Goal: Information Seeking & Learning: Check status

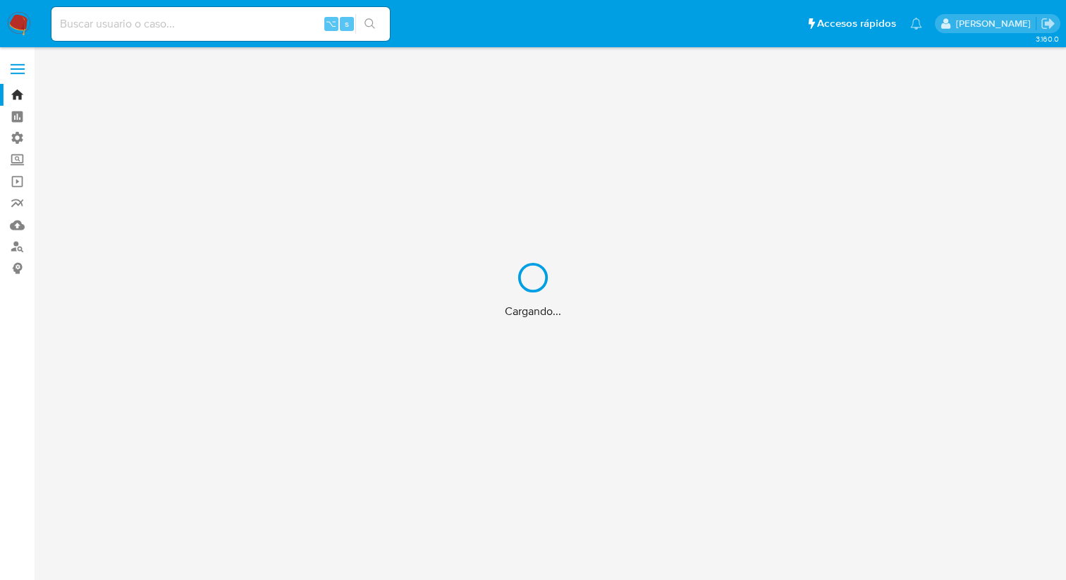
click at [194, 32] on div "Cargando..." at bounding box center [533, 290] width 1066 height 580
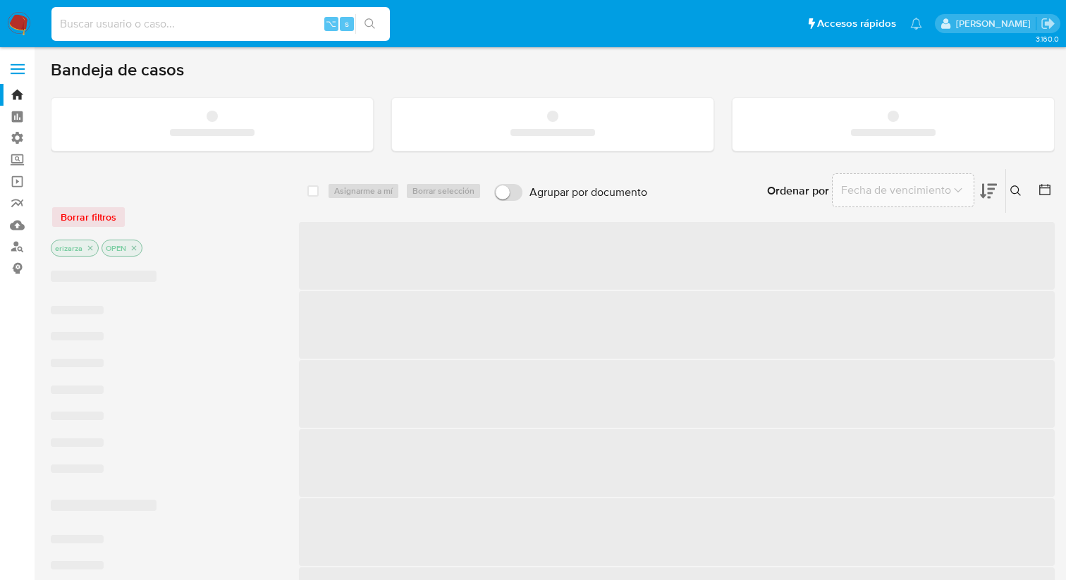
click at [173, 32] on input at bounding box center [220, 24] width 338 height 18
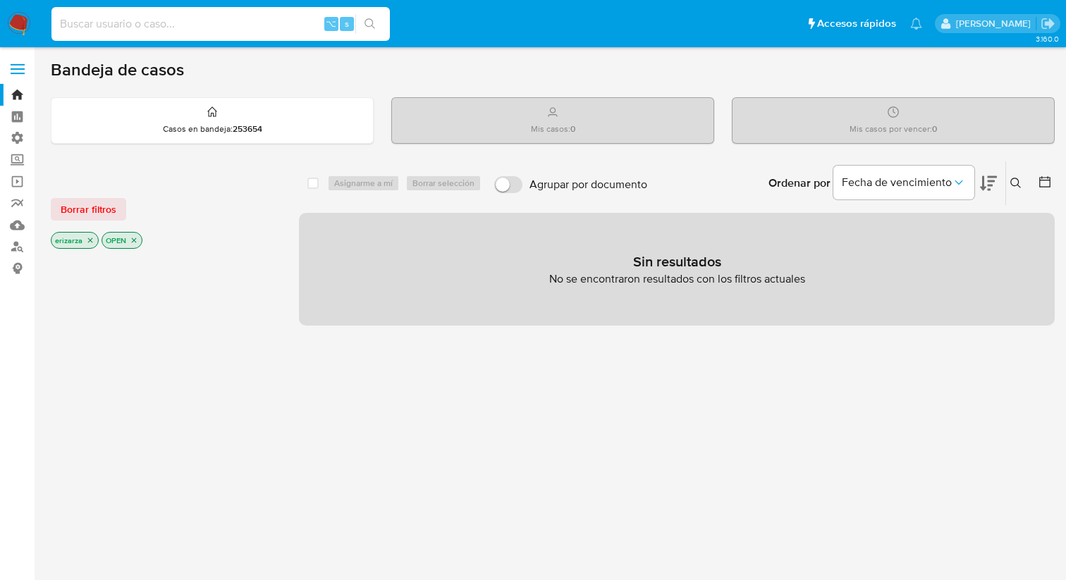
paste input "1966837061"
type input "1966837061"
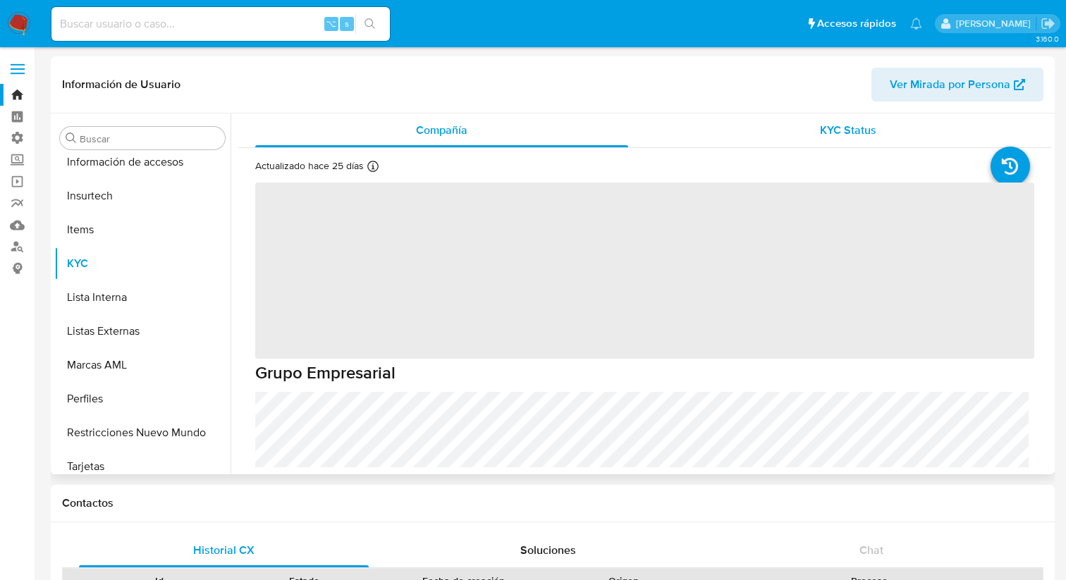
scroll to position [595, 0]
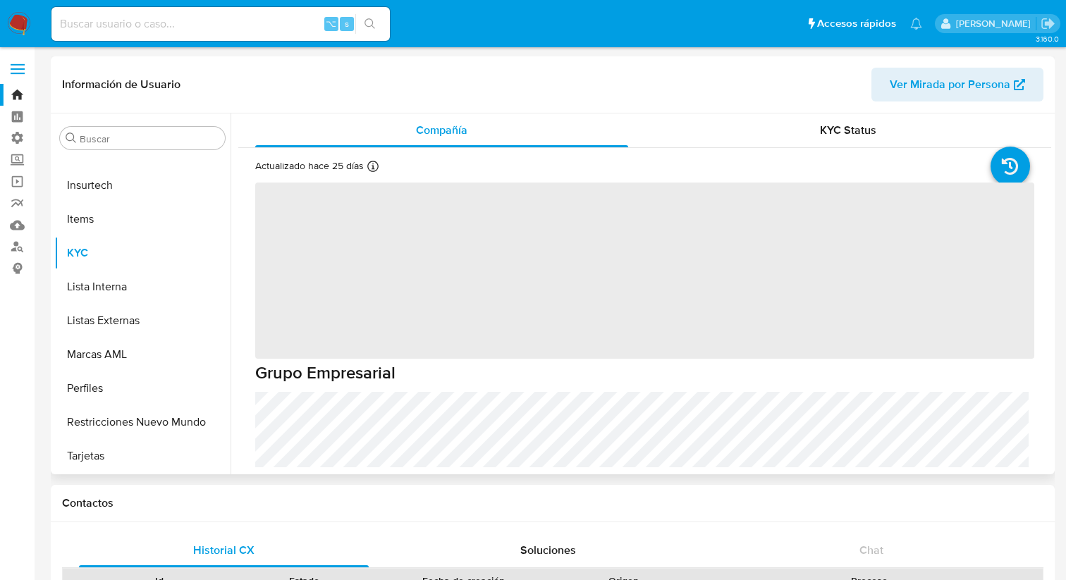
select select "10"
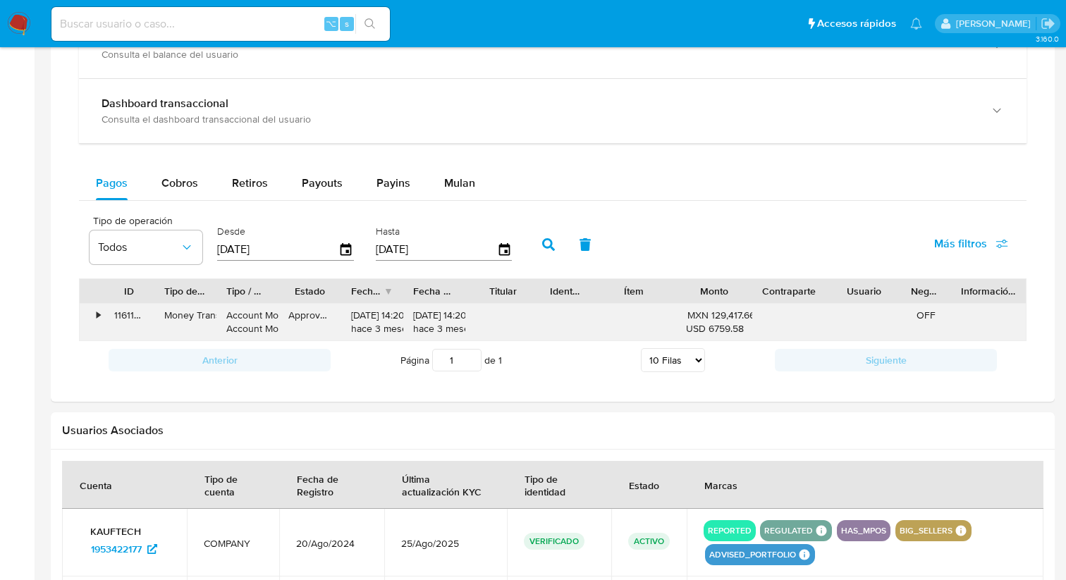
scroll to position [731, 0]
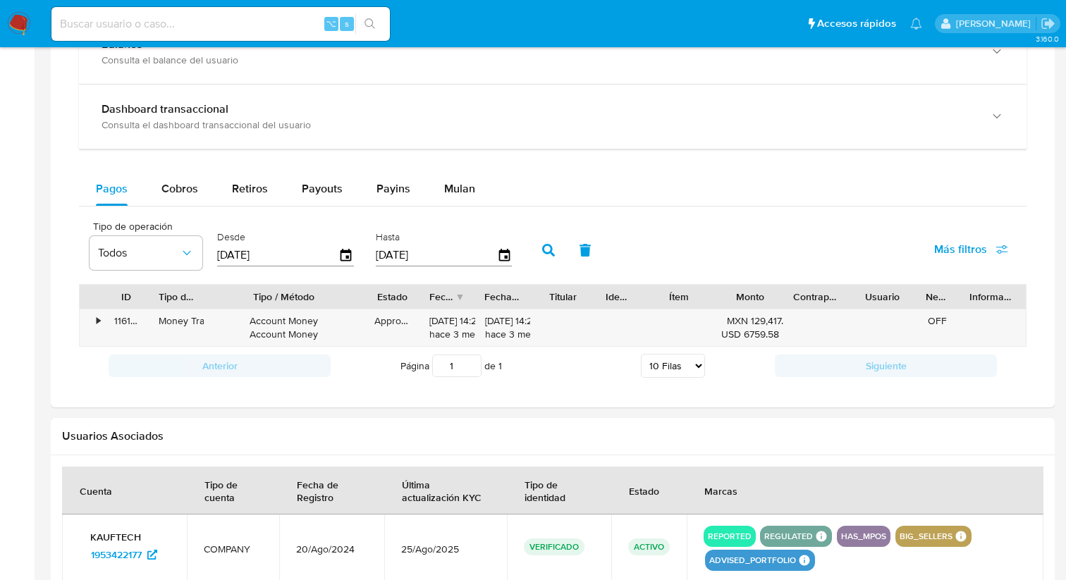
drag, startPoint x: 277, startPoint y: 290, endPoint x: 376, endPoint y: 300, distance: 99.2
click at [376, 300] on div at bounding box center [364, 297] width 25 height 24
click at [171, 192] on span "Cobros" at bounding box center [179, 188] width 37 height 16
select select "10"
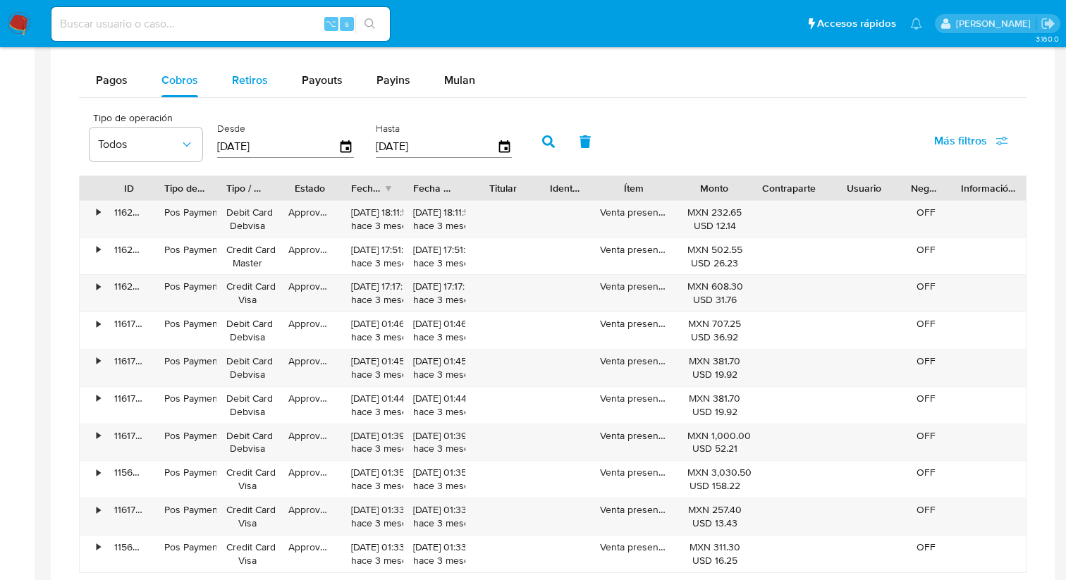
scroll to position [841, 0]
click at [258, 90] on div "Retiros" at bounding box center [250, 79] width 36 height 34
select select "10"
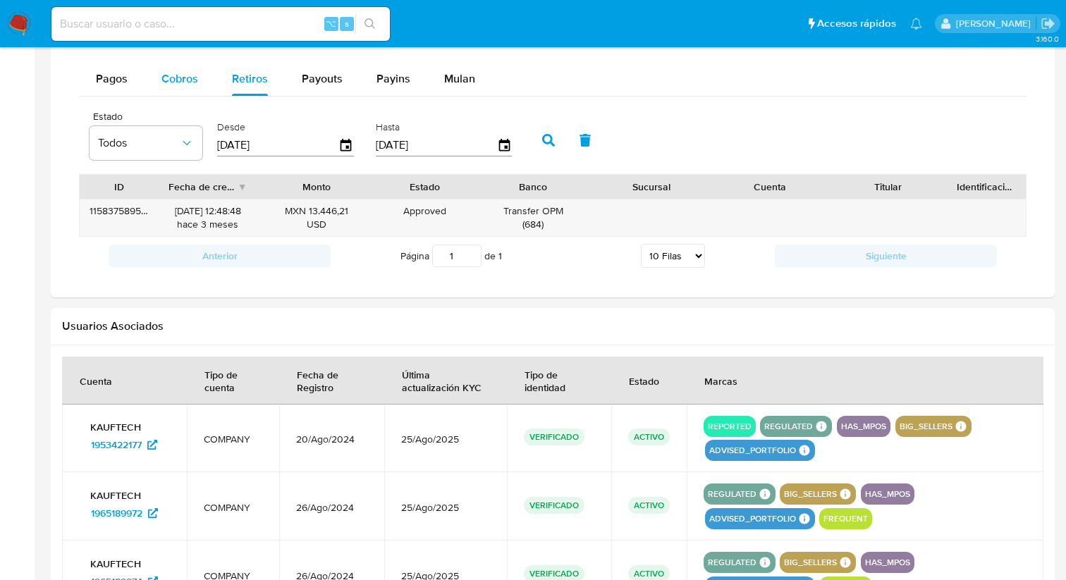
click at [195, 81] on span "Cobros" at bounding box center [179, 78] width 37 height 16
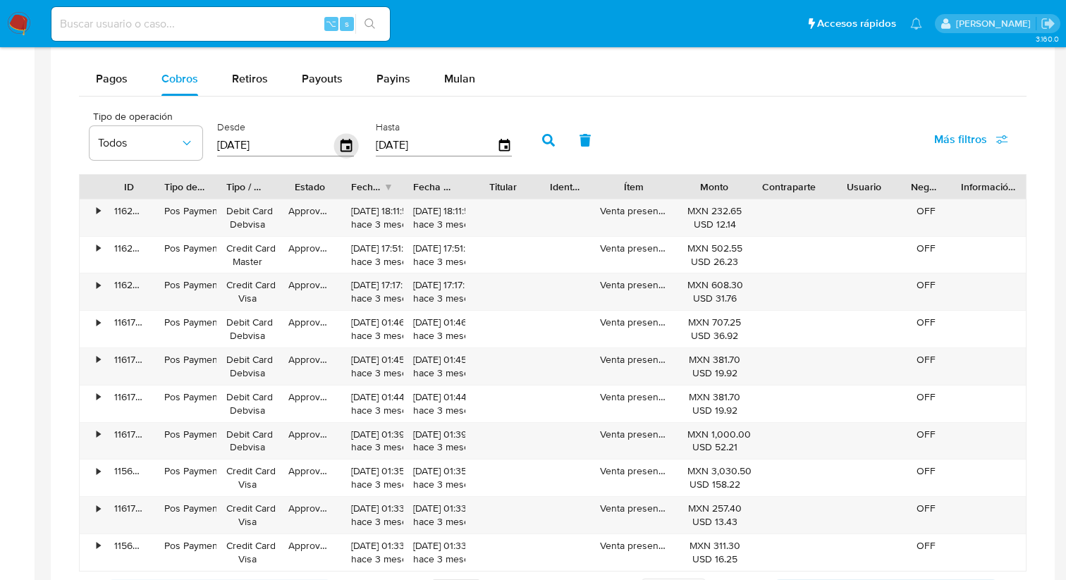
click at [340, 146] on icon "button" at bounding box center [345, 144] width 11 height 13
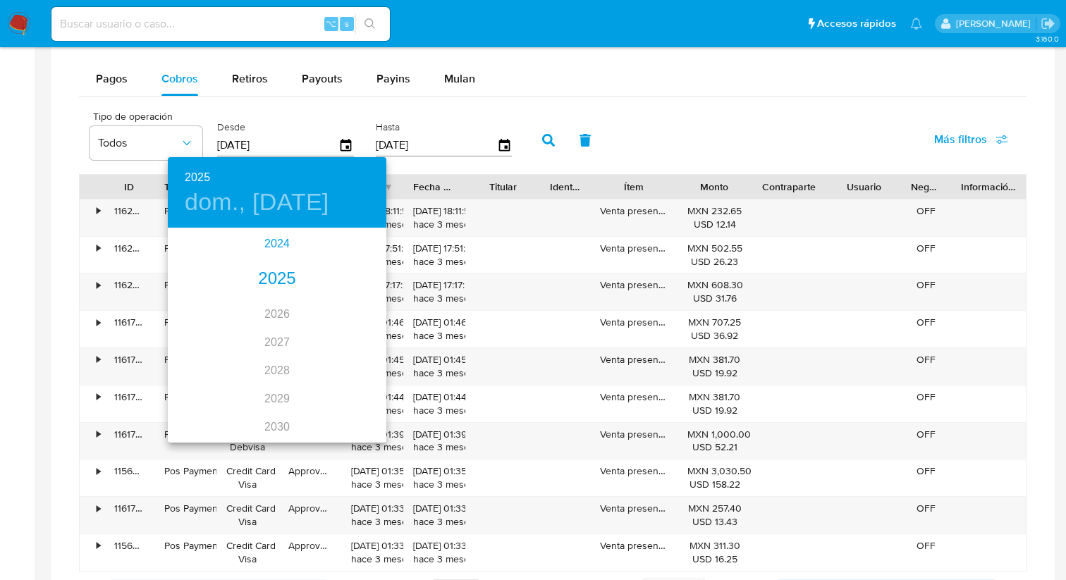
click at [269, 256] on div "2024" at bounding box center [277, 244] width 218 height 28
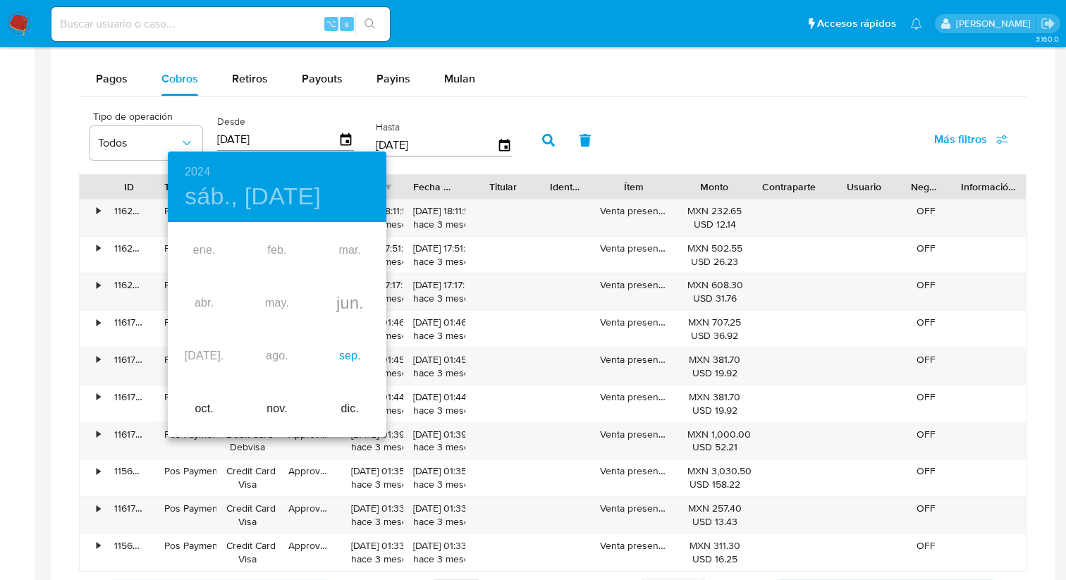
click at [345, 359] on div "sep." at bounding box center [350, 356] width 73 height 53
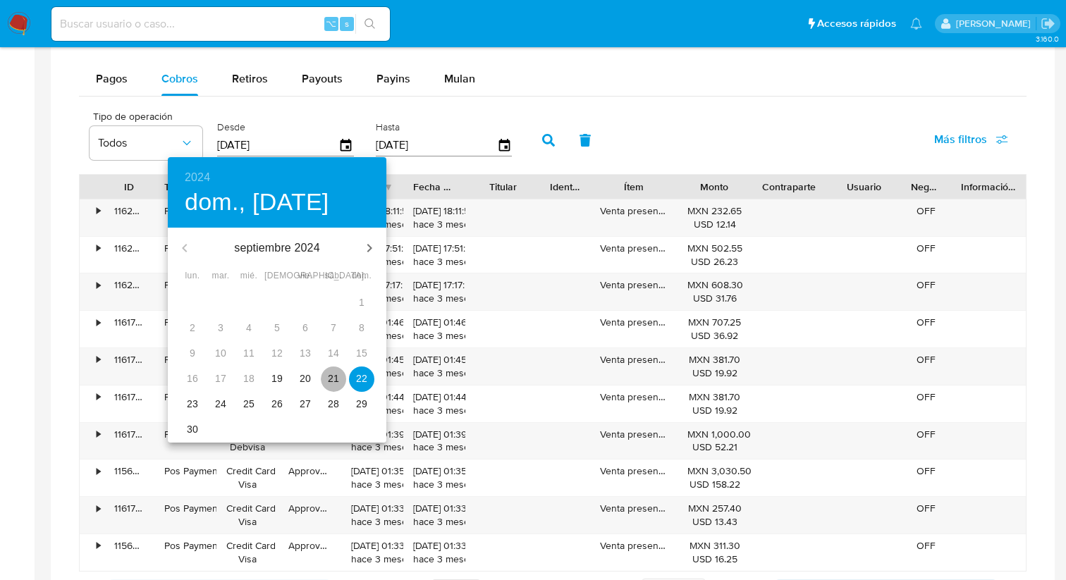
click at [326, 382] on span "21" at bounding box center [333, 378] width 25 height 14
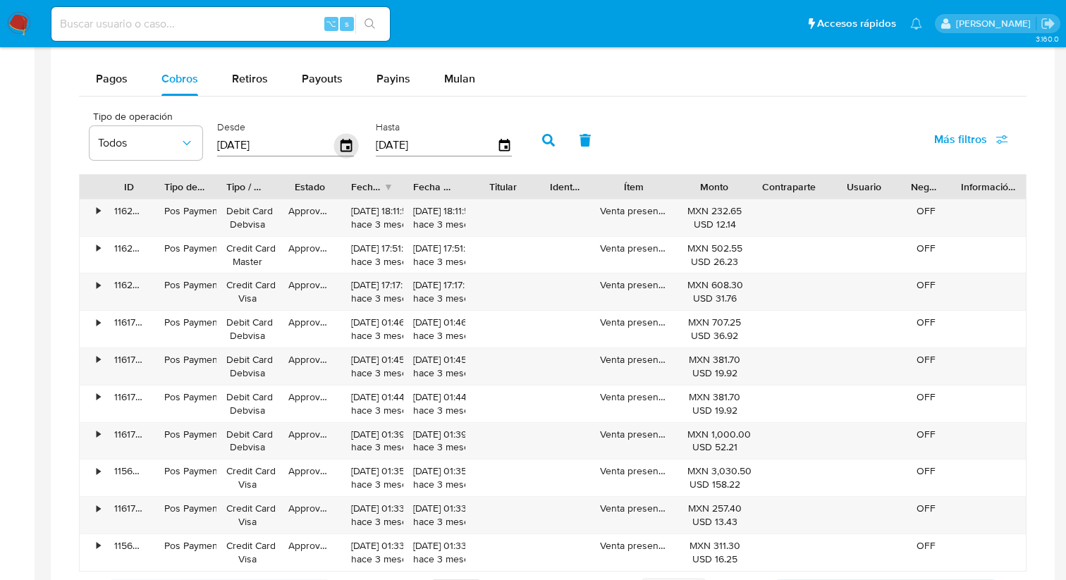
click at [347, 156] on icon "button" at bounding box center [346, 145] width 25 height 25
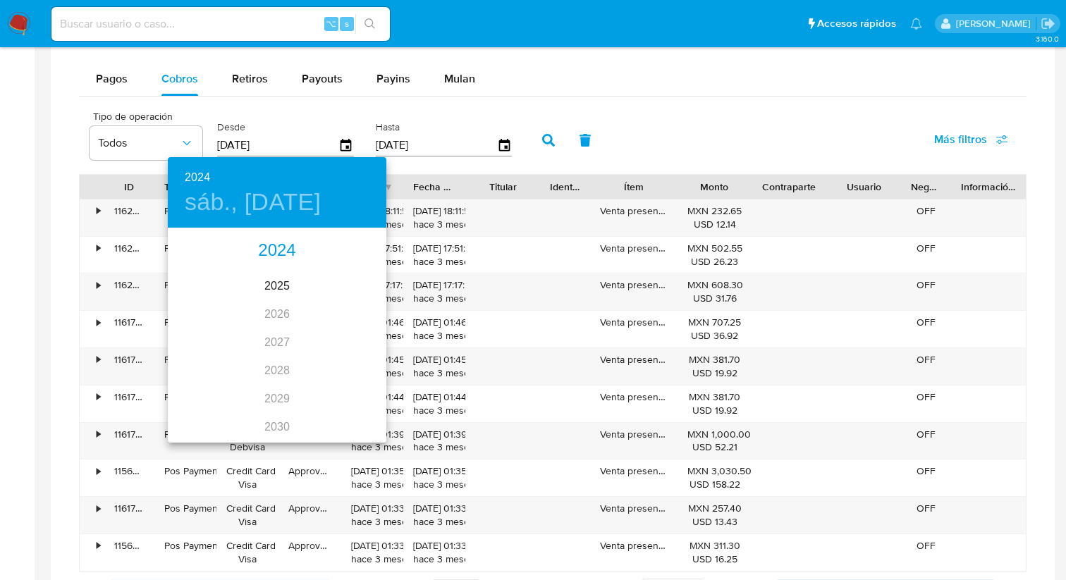
click at [288, 254] on div "2024" at bounding box center [277, 251] width 218 height 28
click at [356, 366] on div "sep." at bounding box center [350, 361] width 73 height 53
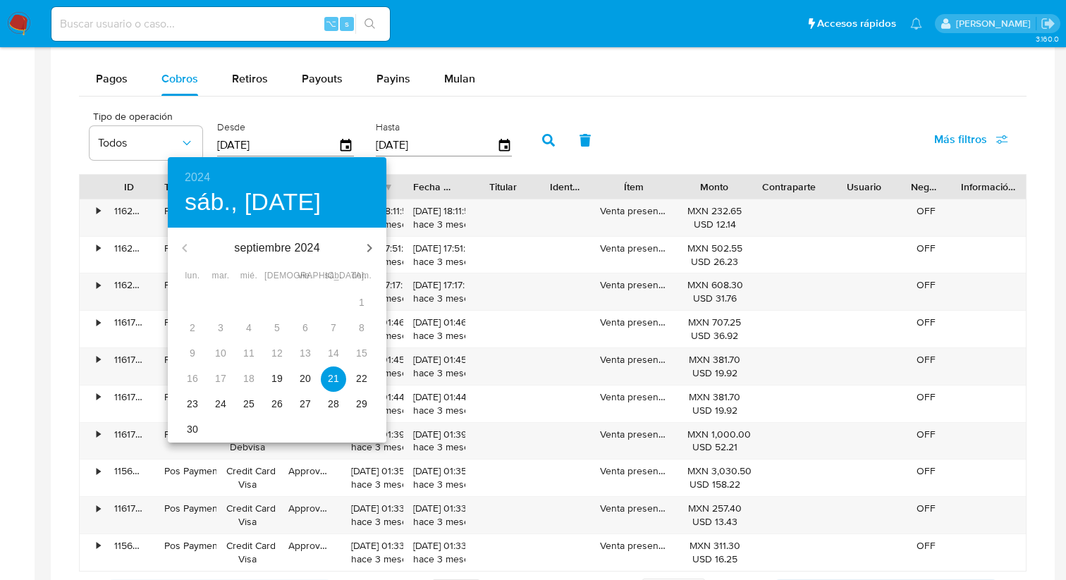
click at [297, 385] on button "20" at bounding box center [304, 378] width 25 height 25
type input "[DATE]"
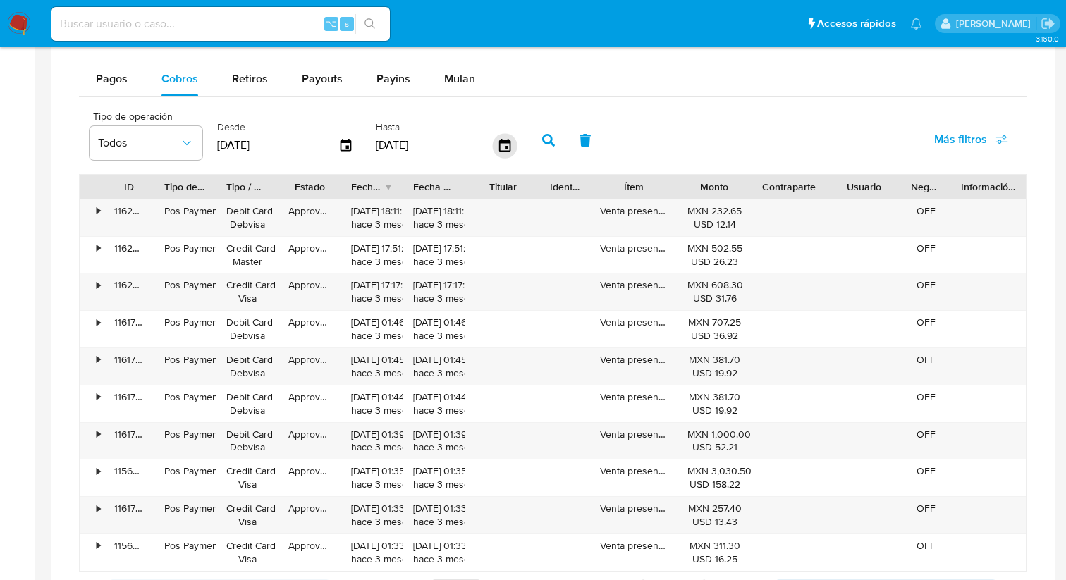
click at [501, 147] on icon "button" at bounding box center [503, 144] width 11 height 13
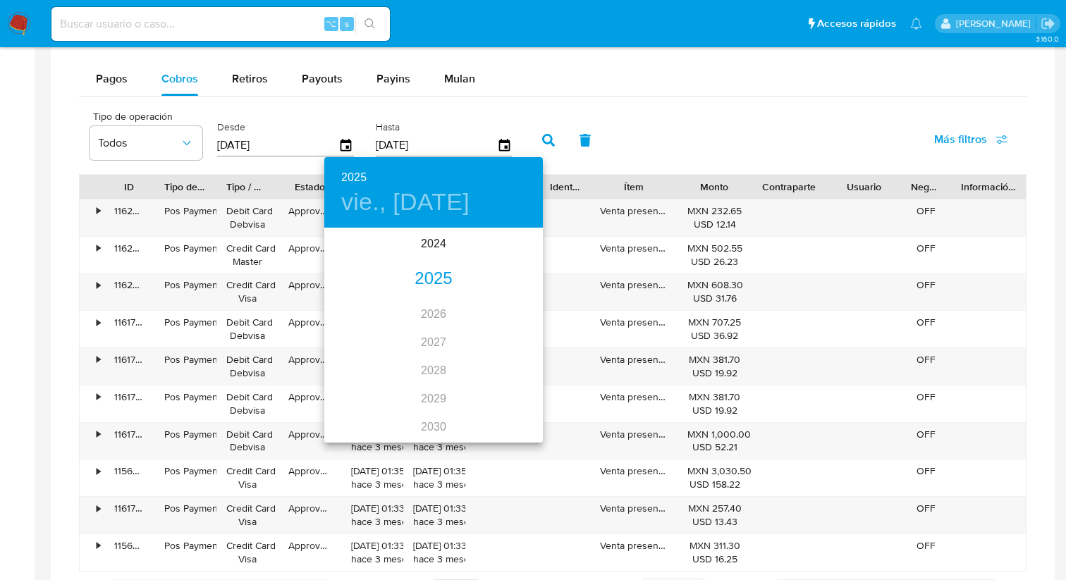
click at [451, 283] on div "2025" at bounding box center [433, 279] width 218 height 28
click at [357, 180] on h6 "2025" at bounding box center [353, 178] width 25 height 20
click at [431, 251] on div "2024" at bounding box center [433, 244] width 218 height 28
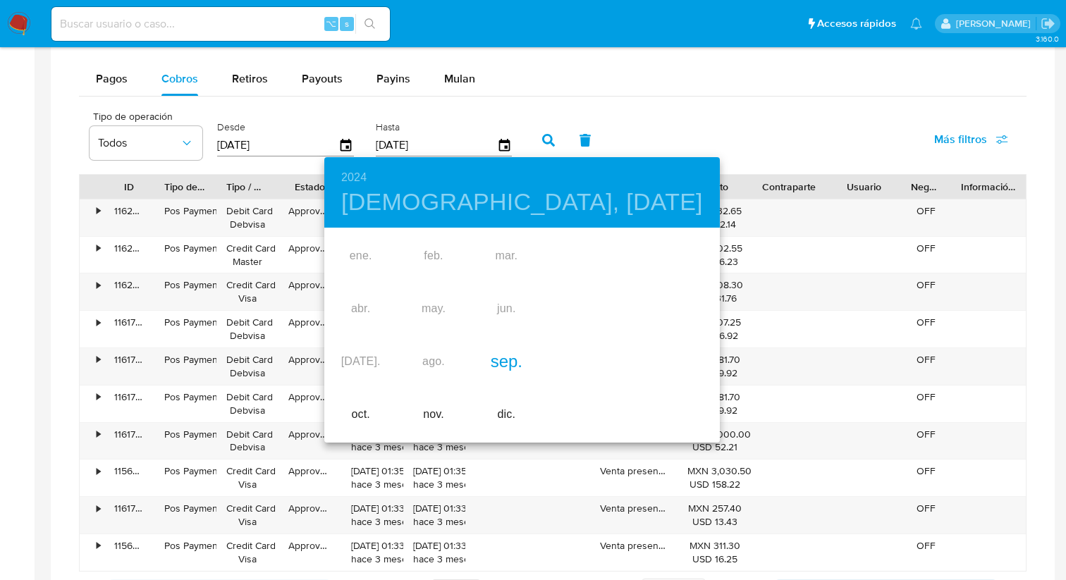
click at [508, 354] on div "sep." at bounding box center [506, 361] width 73 height 53
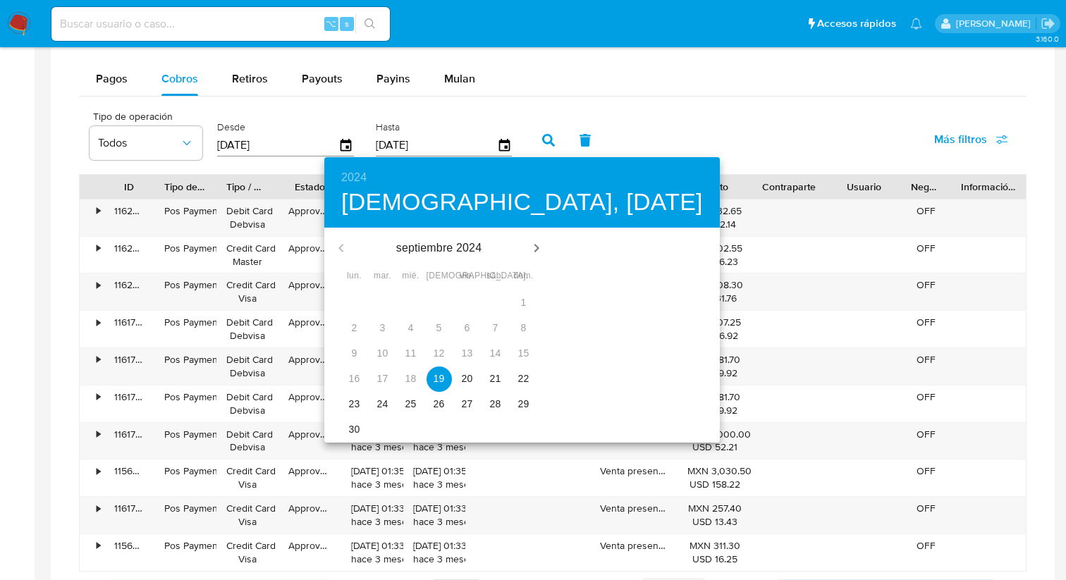
click at [512, 381] on span "22" at bounding box center [523, 378] width 25 height 14
type input "[DATE]"
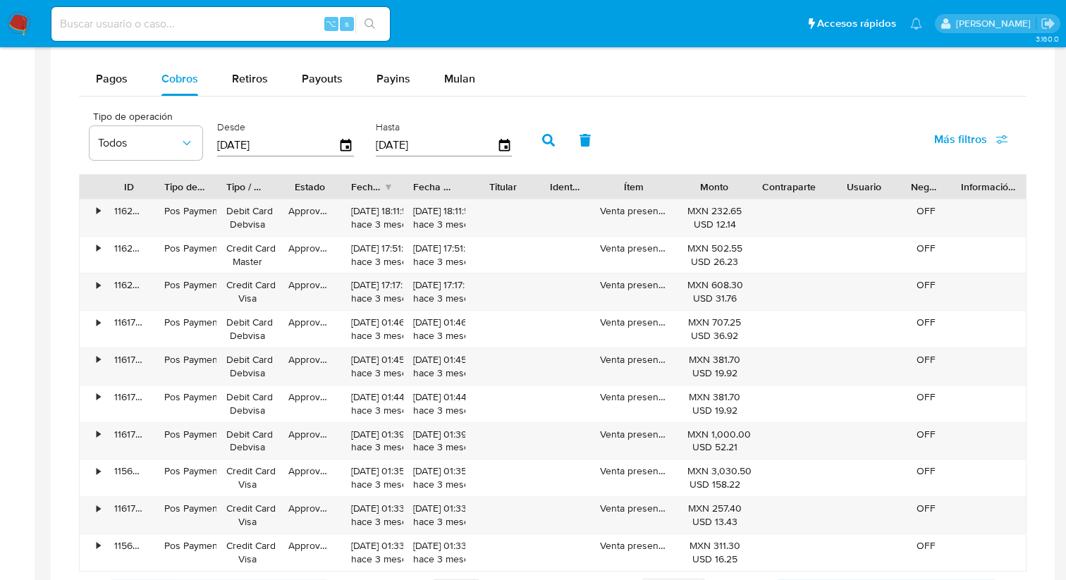
click at [535, 149] on button "button" at bounding box center [548, 140] width 37 height 34
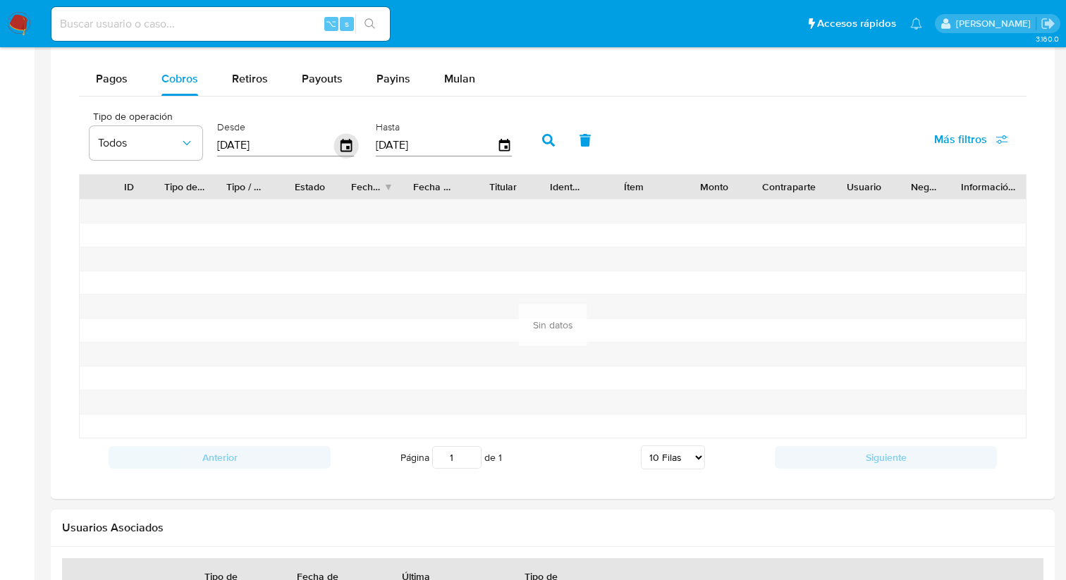
click at [341, 144] on icon "button" at bounding box center [346, 145] width 25 height 25
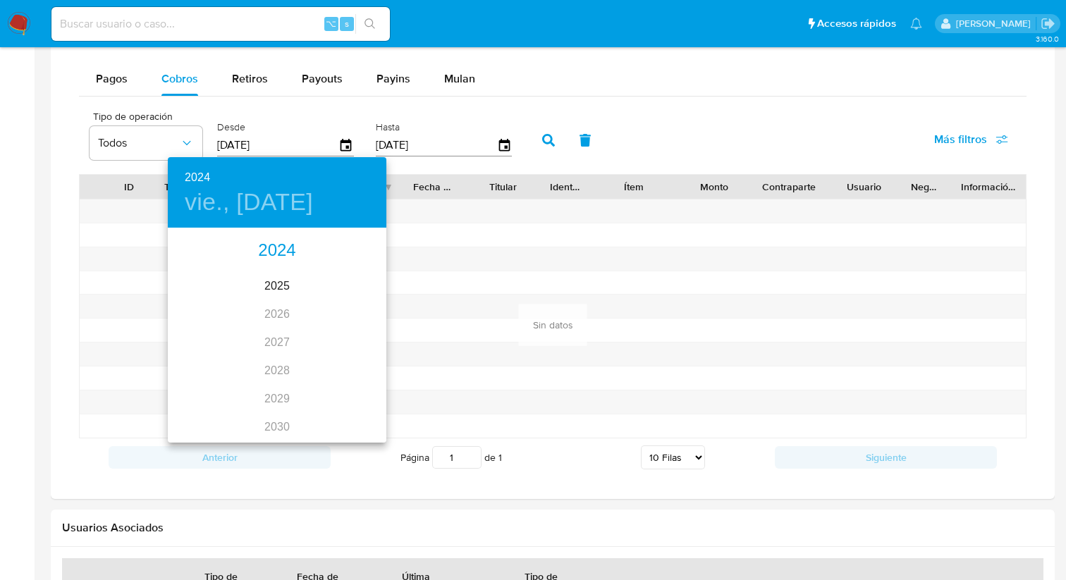
click at [273, 247] on div "2024" at bounding box center [277, 251] width 218 height 28
click at [362, 362] on div "sep." at bounding box center [350, 361] width 73 height 53
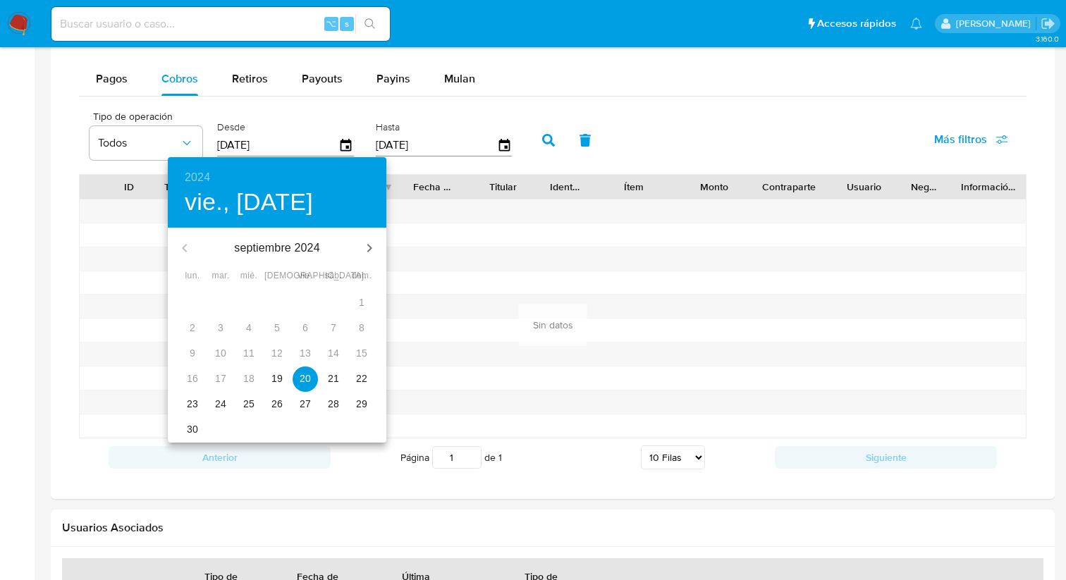
click at [220, 403] on p "24" at bounding box center [220, 404] width 11 height 14
type input "[DATE]"
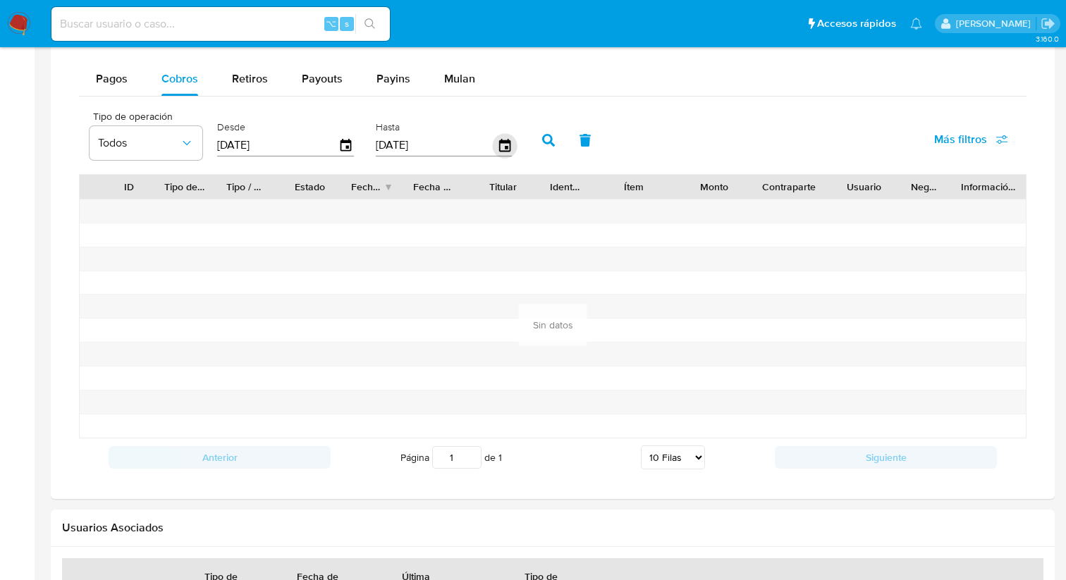
click at [502, 143] on icon "button" at bounding box center [503, 144] width 11 height 13
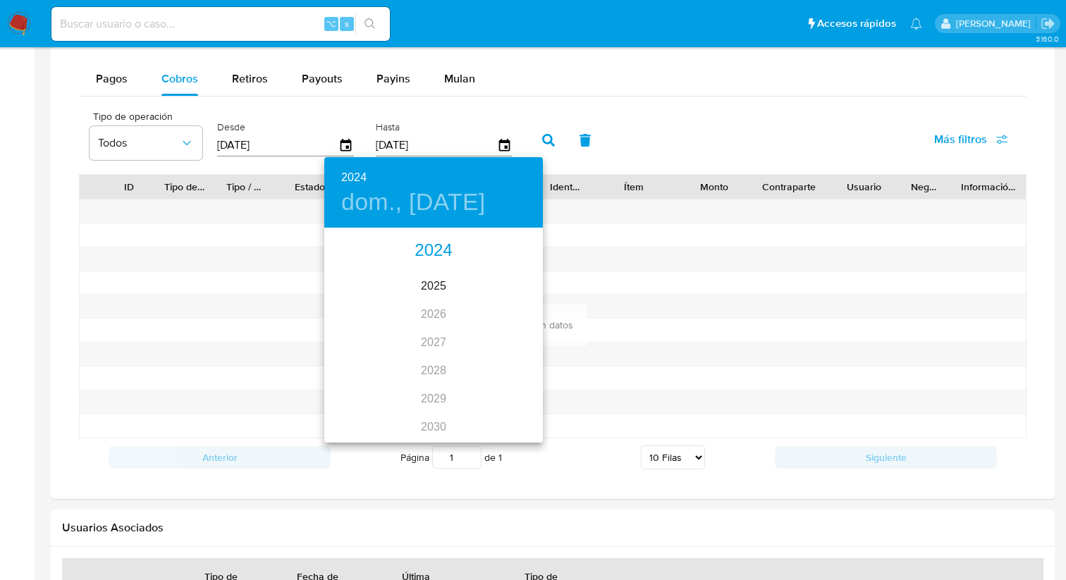
click at [444, 249] on div "2024" at bounding box center [433, 251] width 218 height 28
click at [512, 357] on div "sep." at bounding box center [506, 361] width 73 height 53
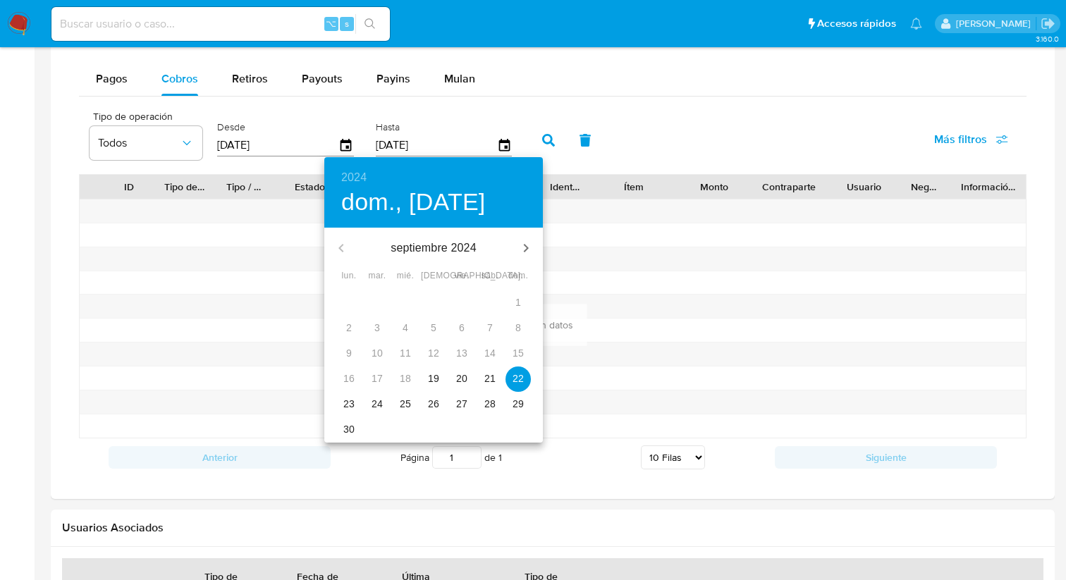
click at [401, 402] on p "25" at bounding box center [405, 404] width 11 height 14
type input "[DATE]"
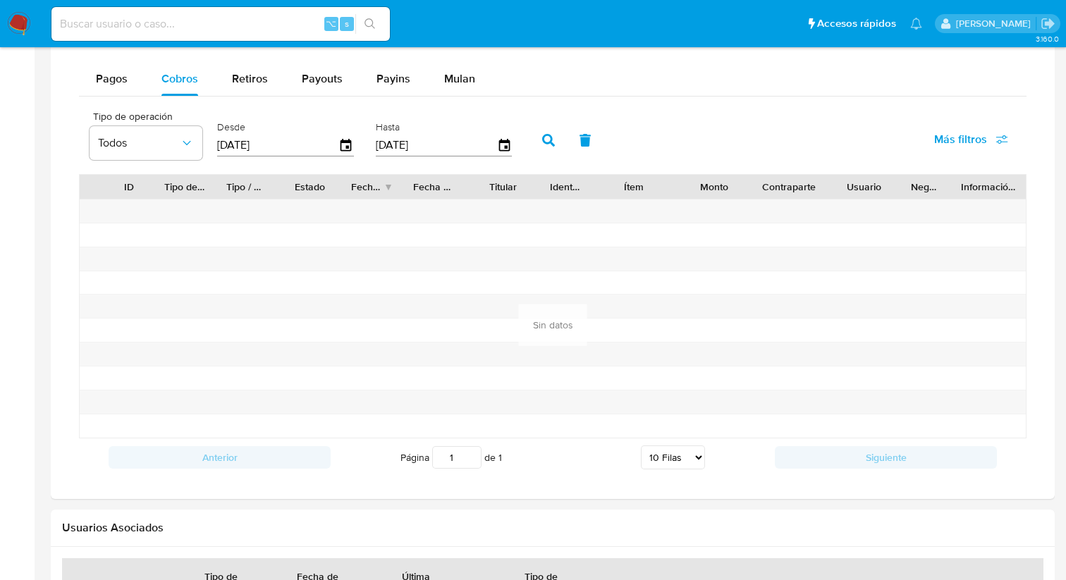
click at [550, 138] on icon "button" at bounding box center [548, 140] width 13 height 13
click at [340, 147] on icon "button" at bounding box center [346, 145] width 25 height 25
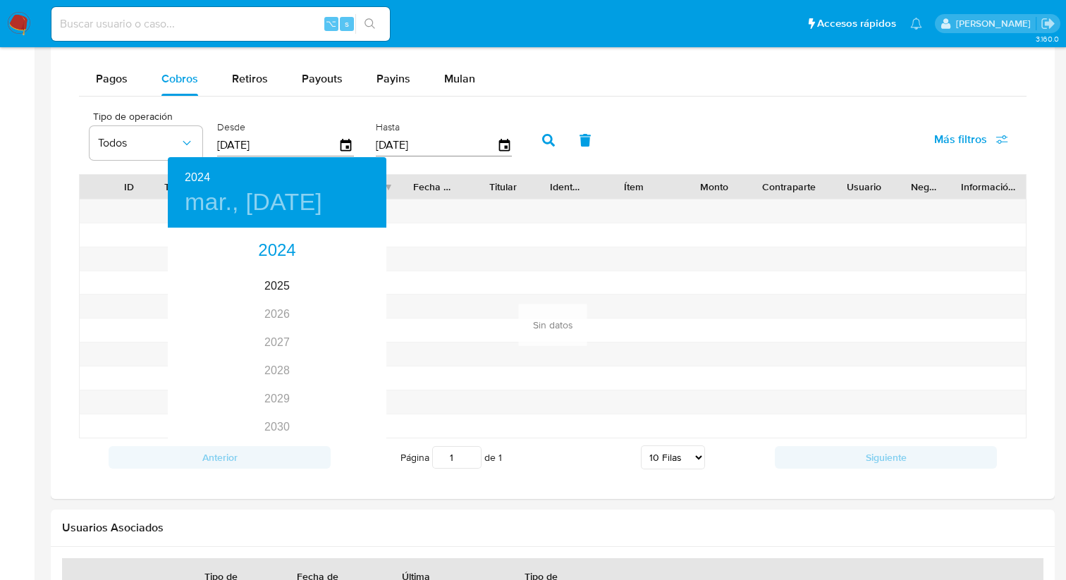
click at [378, 517] on div at bounding box center [533, 290] width 1066 height 580
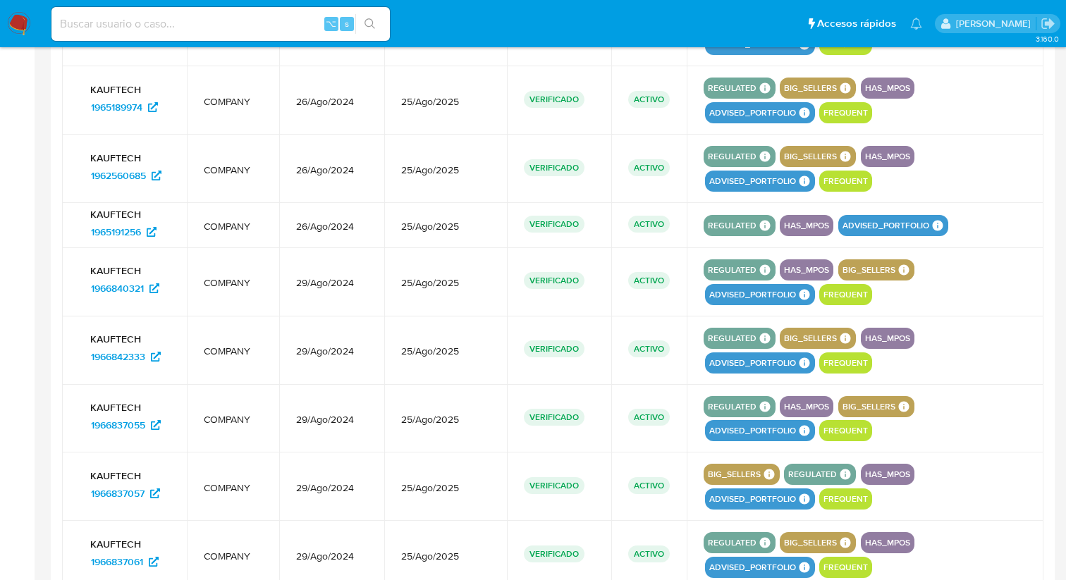
scroll to position [1654, 0]
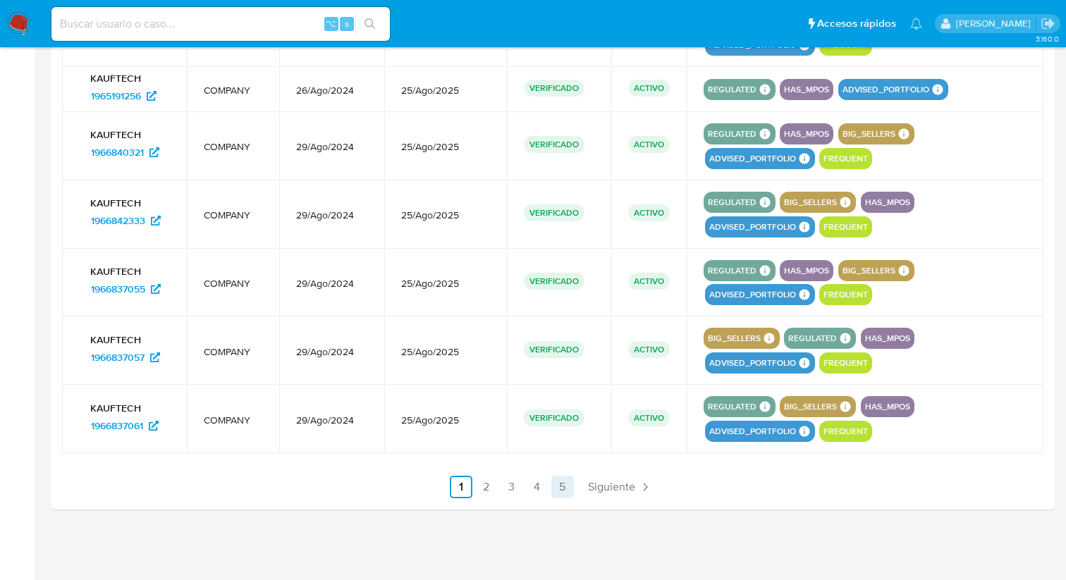
click at [563, 483] on link "5" at bounding box center [562, 487] width 23 height 23
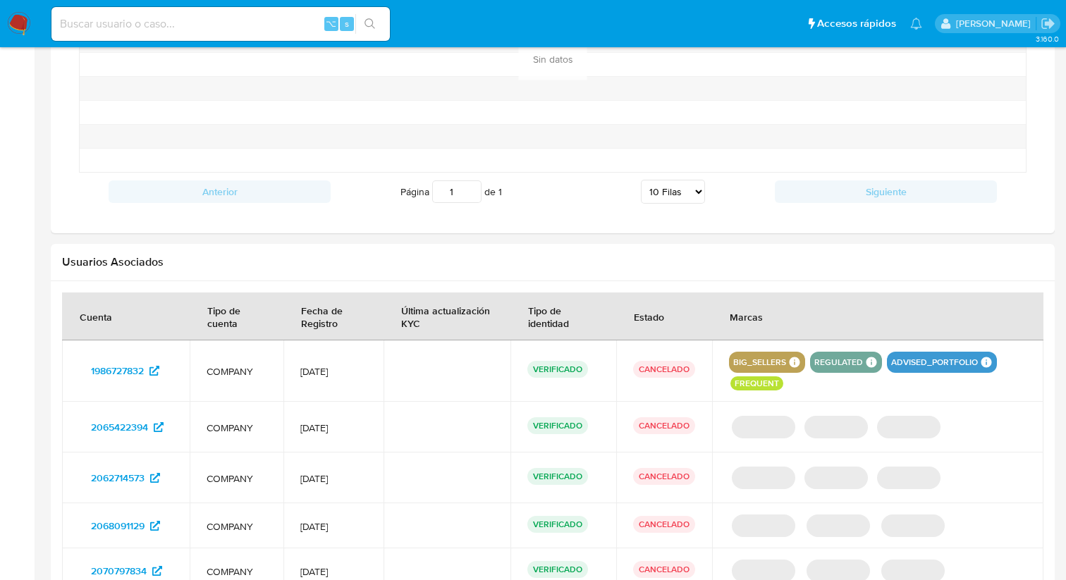
scroll to position [1094, 0]
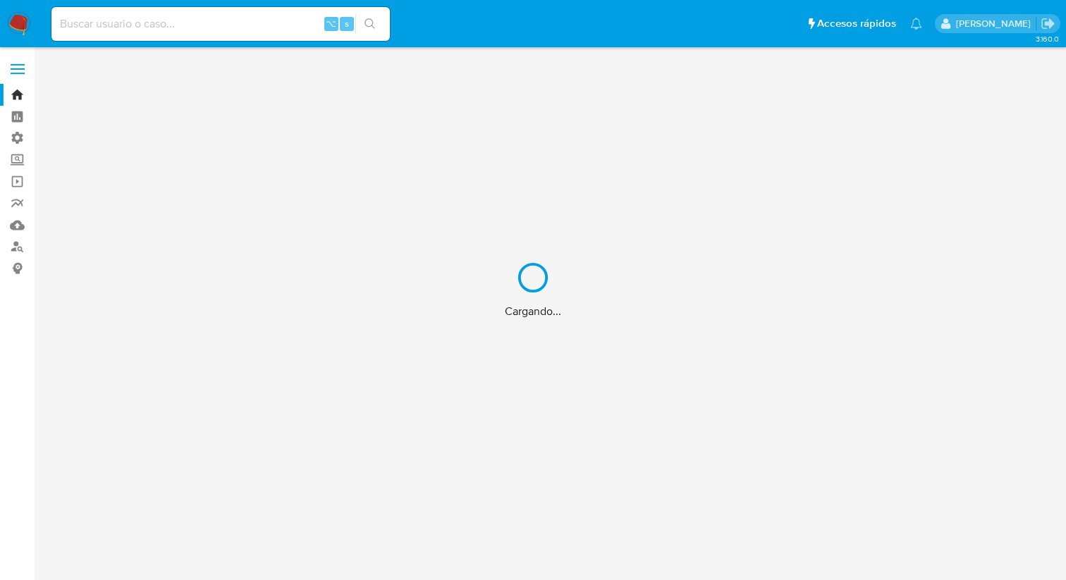
click at [143, 25] on div "Cargando..." at bounding box center [533, 290] width 1066 height 580
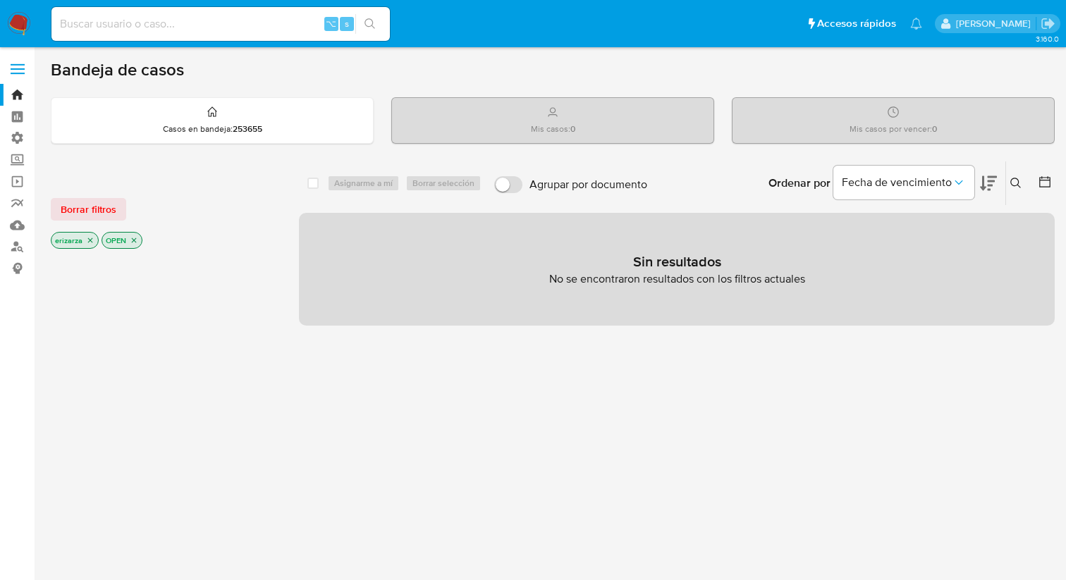
click at [126, 25] on input at bounding box center [220, 24] width 338 height 18
paste input "1160799849"
type input "1160799849"
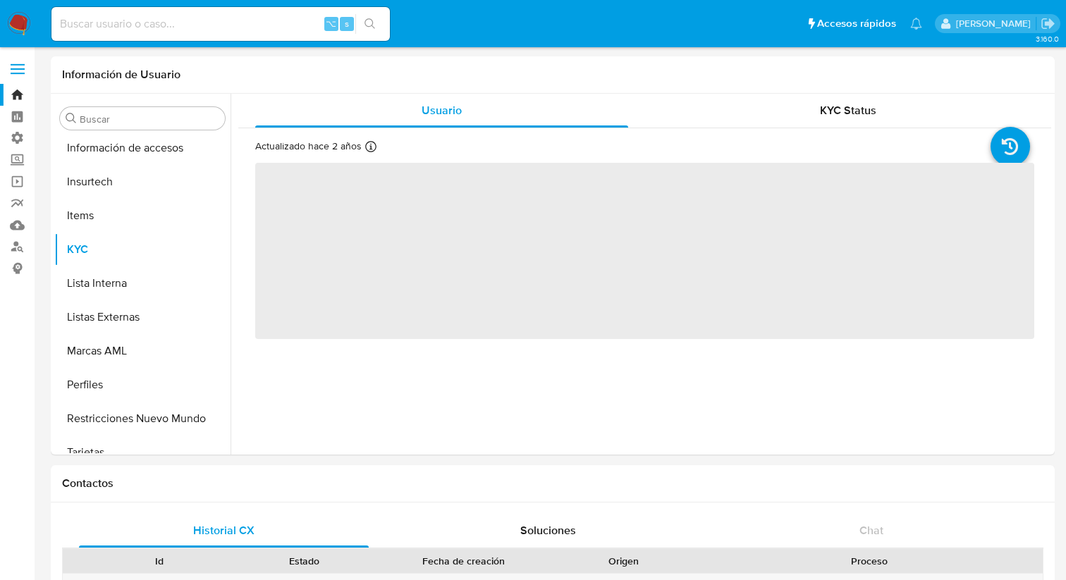
scroll to position [595, 0]
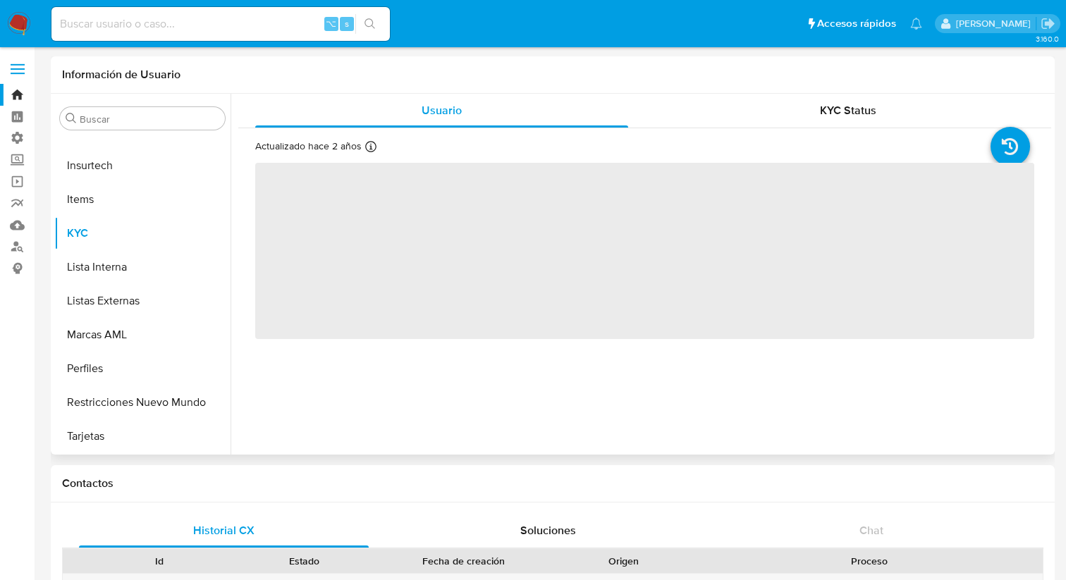
select select "10"
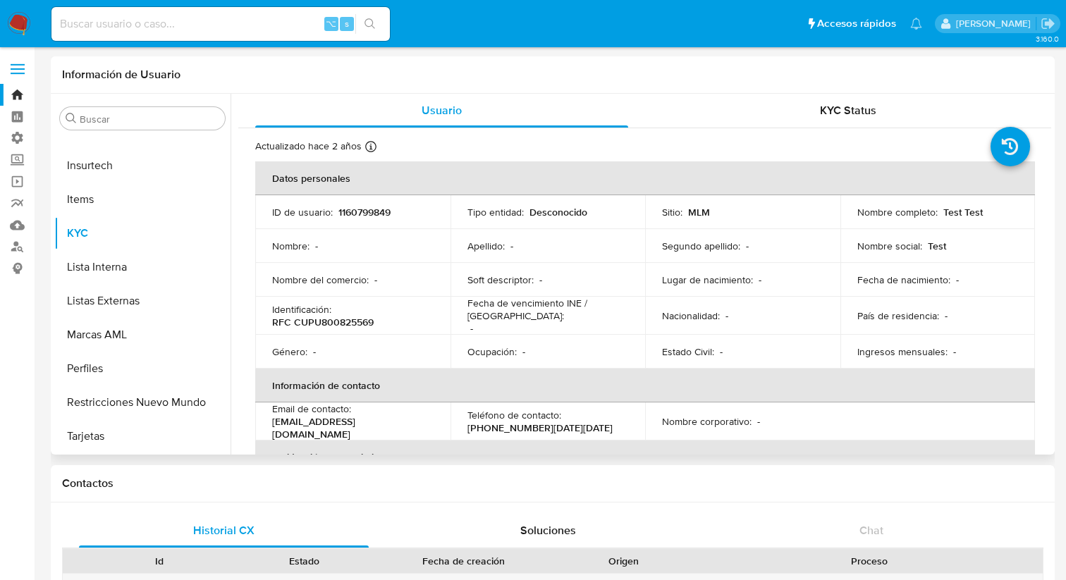
scroll to position [15, 0]
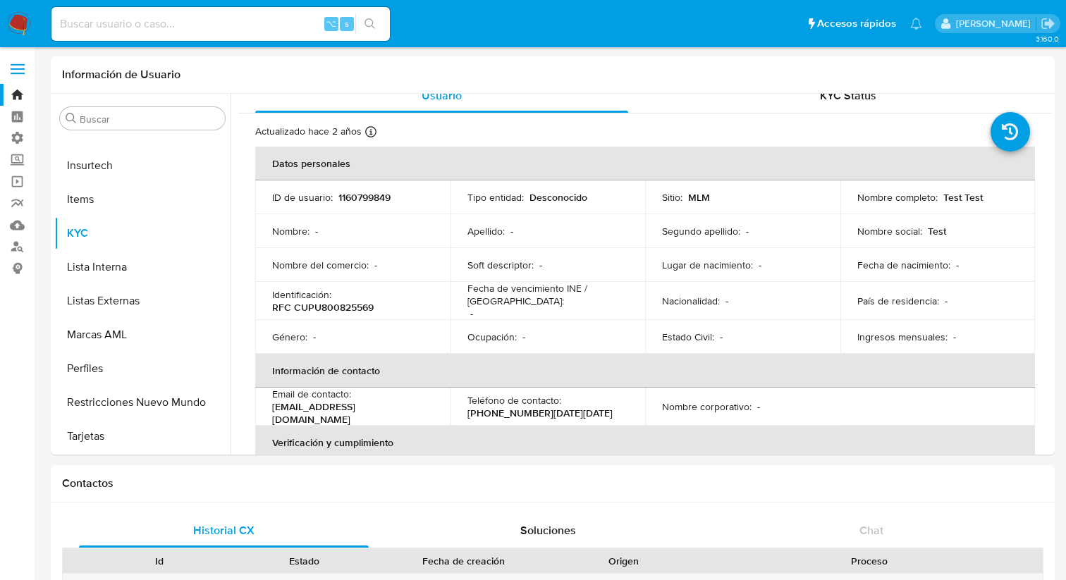
click at [126, 24] on input at bounding box center [220, 24] width 338 height 18
paste input "1160803457"
type input "1160803457"
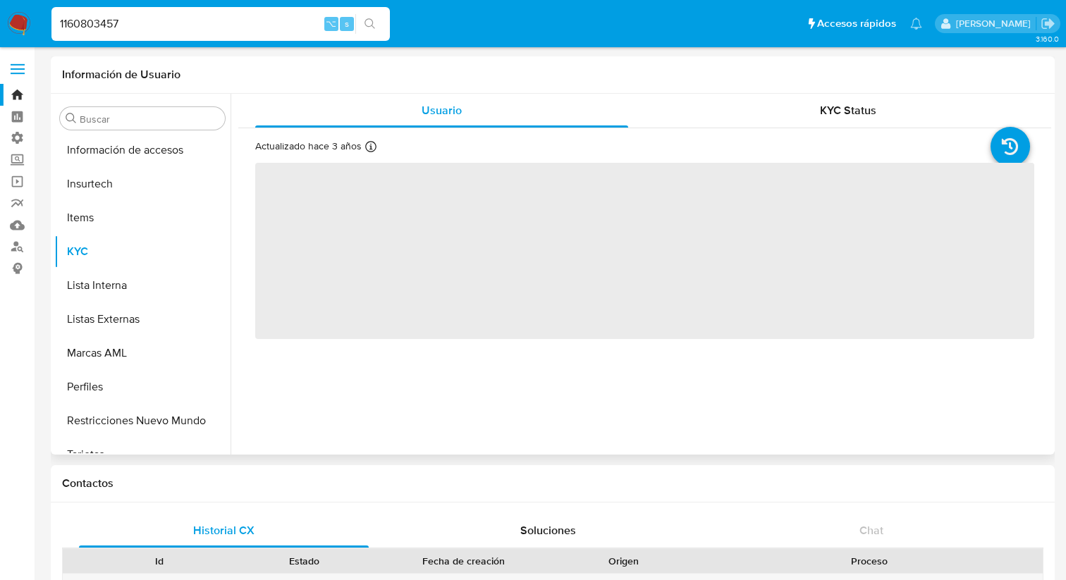
scroll to position [595, 0]
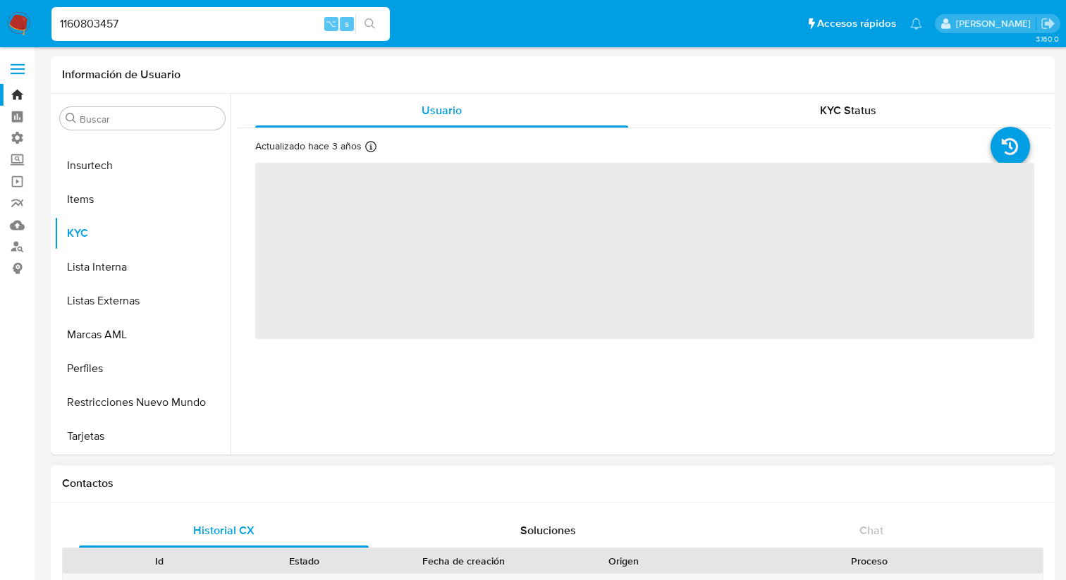
select select "10"
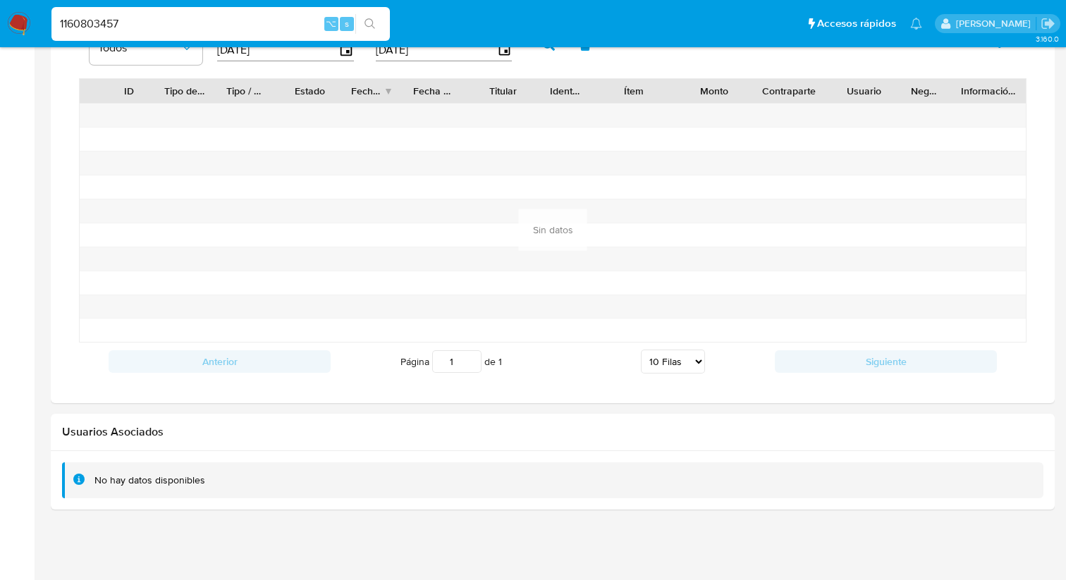
scroll to position [865, 0]
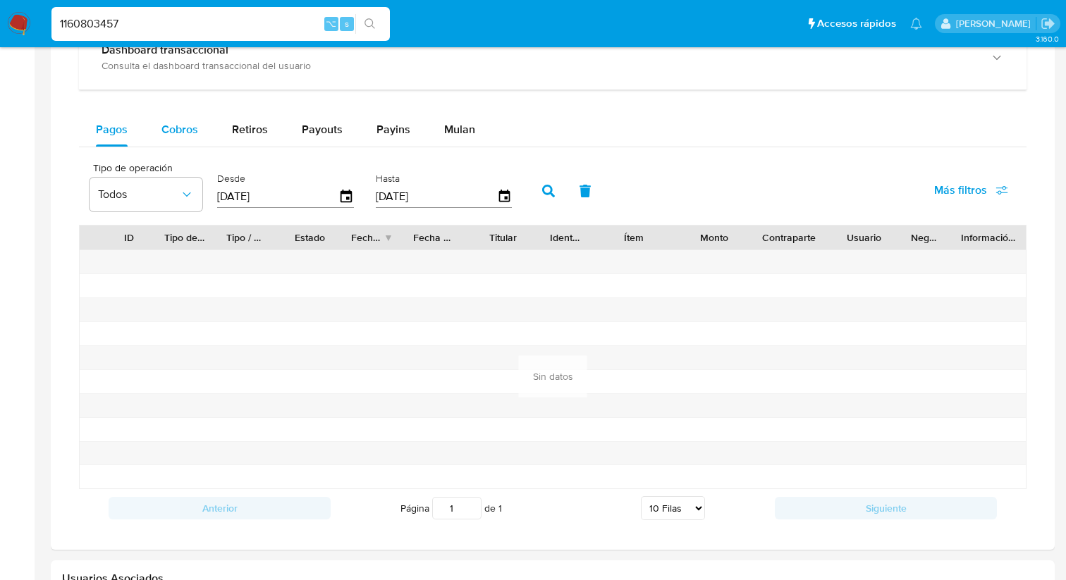
click at [190, 129] on span "Cobros" at bounding box center [179, 129] width 37 height 16
select select "10"
click at [252, 128] on span "Retiros" at bounding box center [250, 129] width 36 height 16
select select "10"
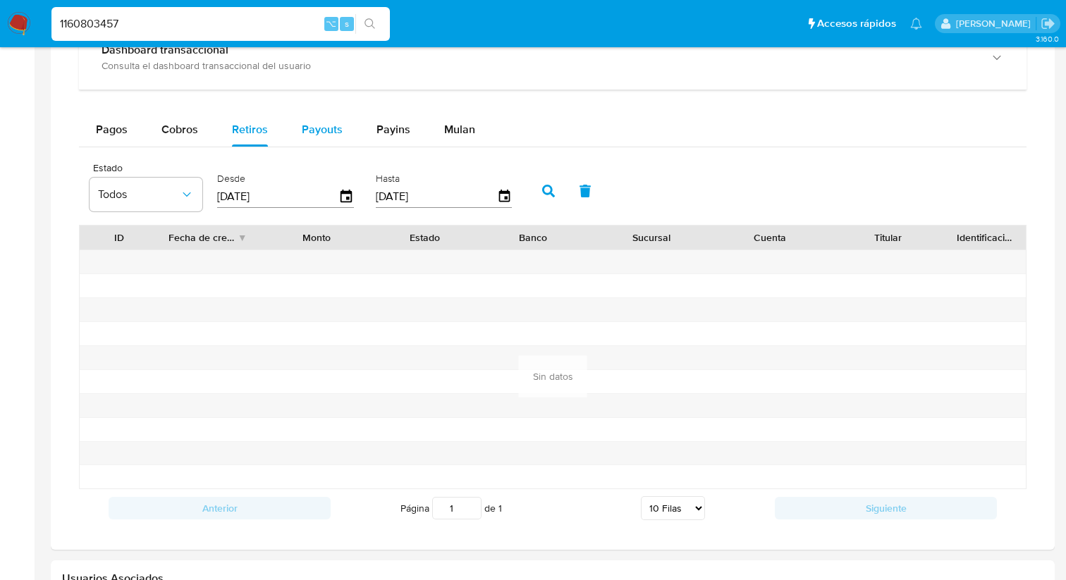
click at [319, 132] on span "Payouts" at bounding box center [322, 129] width 41 height 16
select select "10"
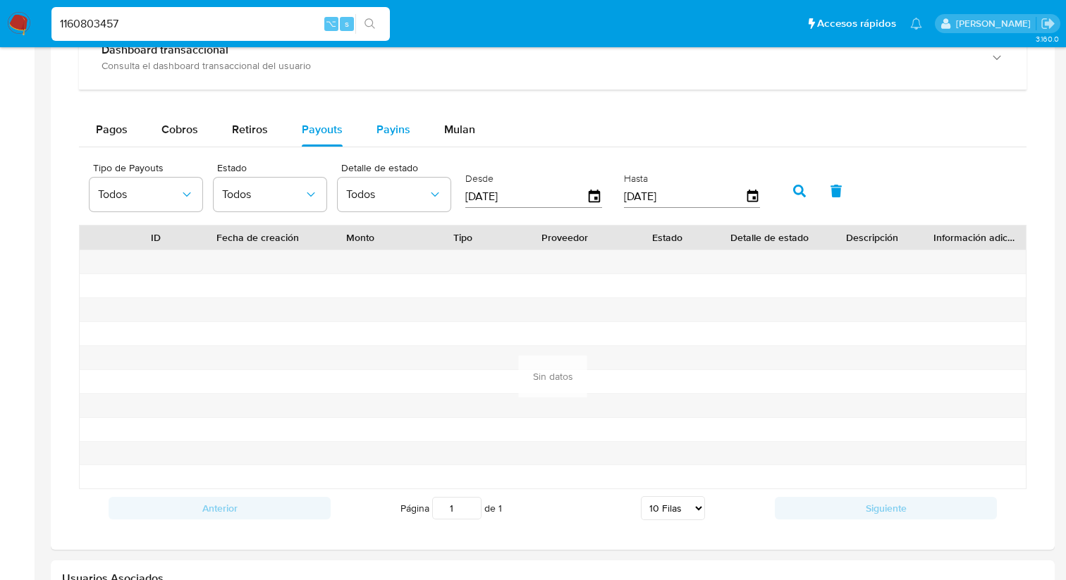
click at [395, 136] on span "Payins" at bounding box center [393, 129] width 34 height 16
select select "10"
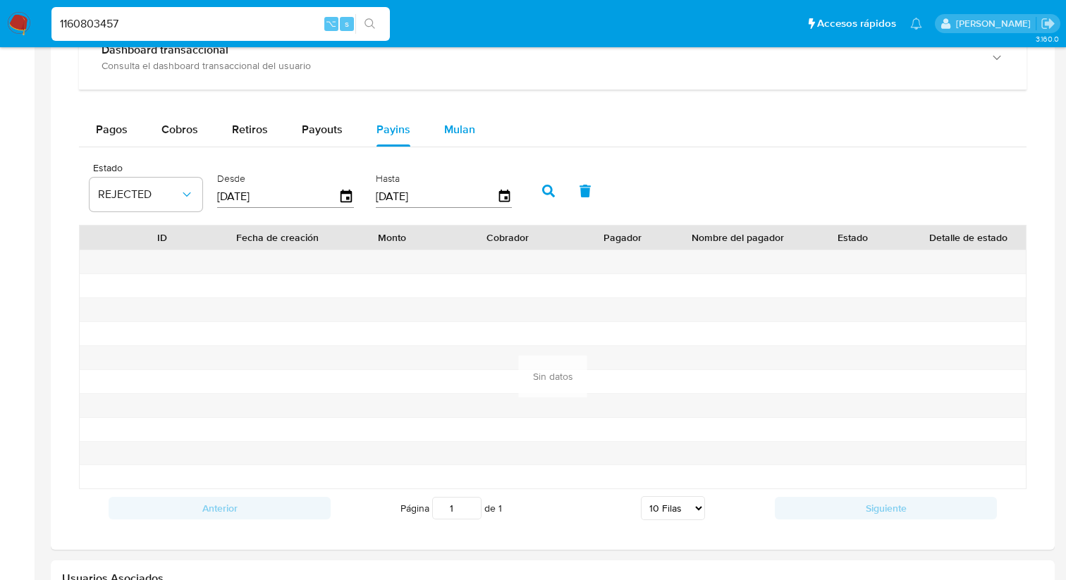
click at [476, 135] on button "Mulan" at bounding box center [459, 130] width 65 height 34
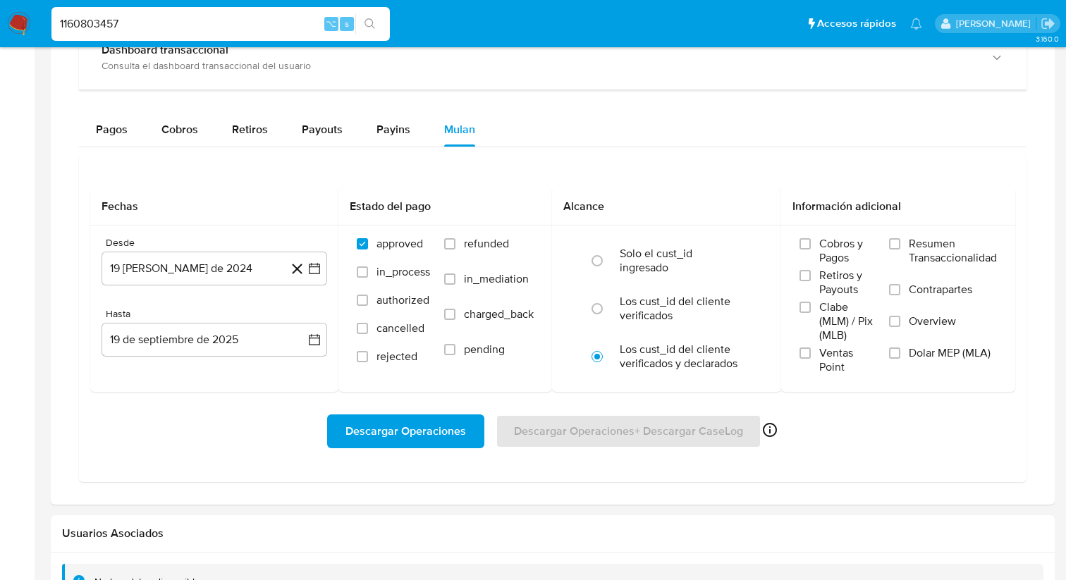
click at [144, 19] on input "1160803457" at bounding box center [220, 24] width 338 height 18
